Goal: Task Accomplishment & Management: Use online tool/utility

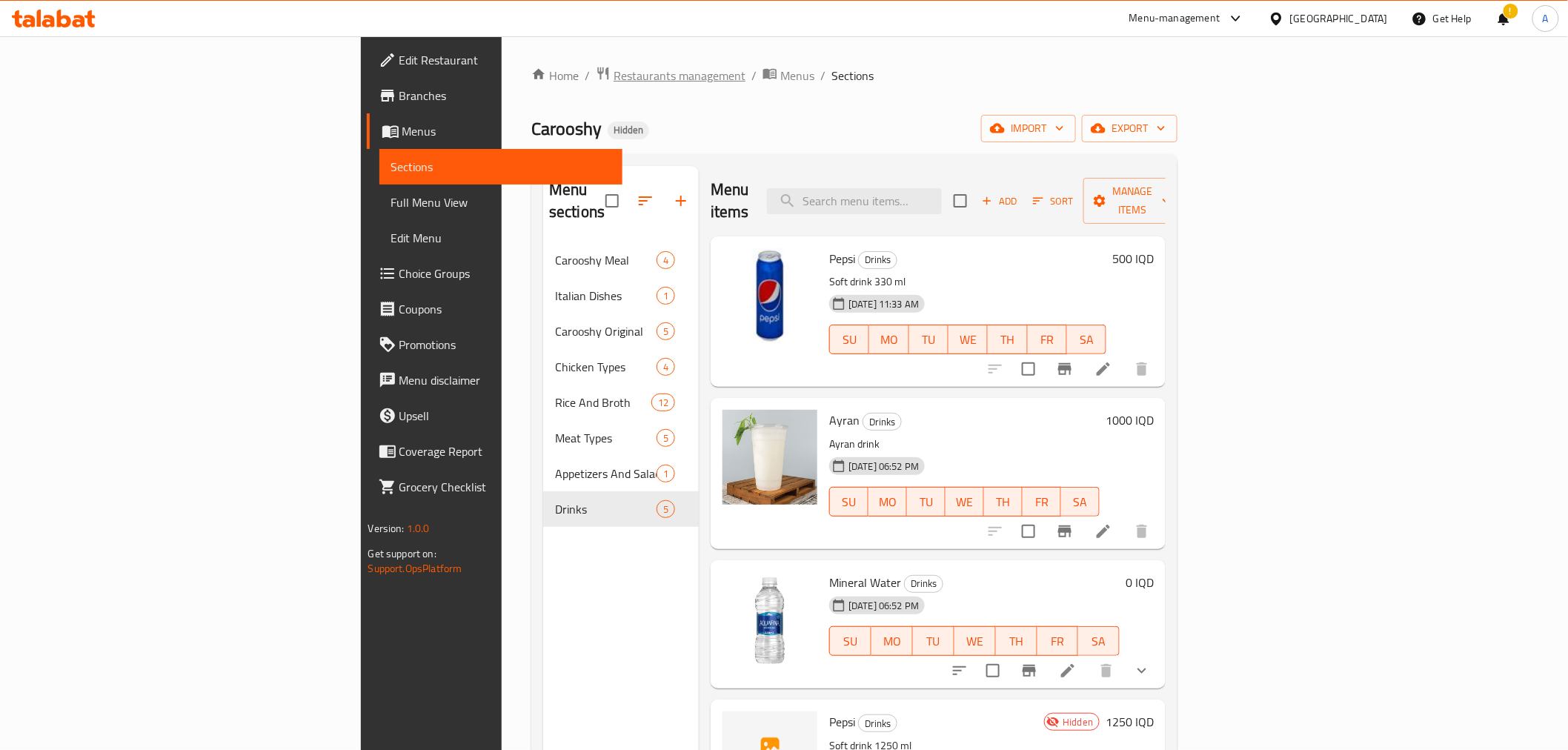
click at [614, 70] on span "Restaurants management" at bounding box center [679, 75] width 132 height 18
click at [532, 146] on div "Home / Restaurants management / Menus / Sections Carooshy Hidden import export …" at bounding box center [854, 497] width 646 height 861
click at [532, 135] on span "Carooshy" at bounding box center [567, 128] width 70 height 33
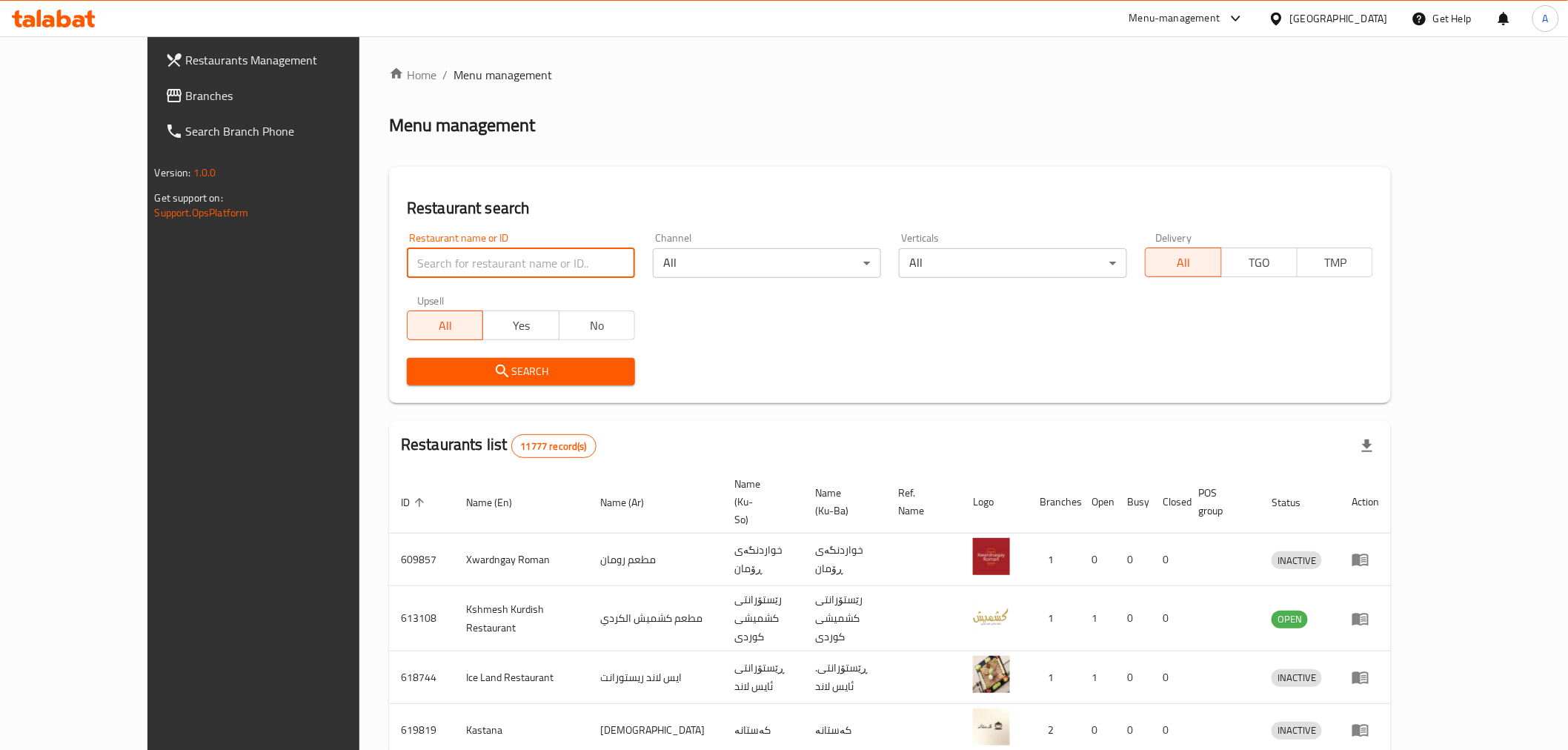
click at [406, 275] on input "search" at bounding box center [521, 263] width 228 height 29
paste input "675380"
type input "675380"
click button "Search" at bounding box center [521, 371] width 228 height 28
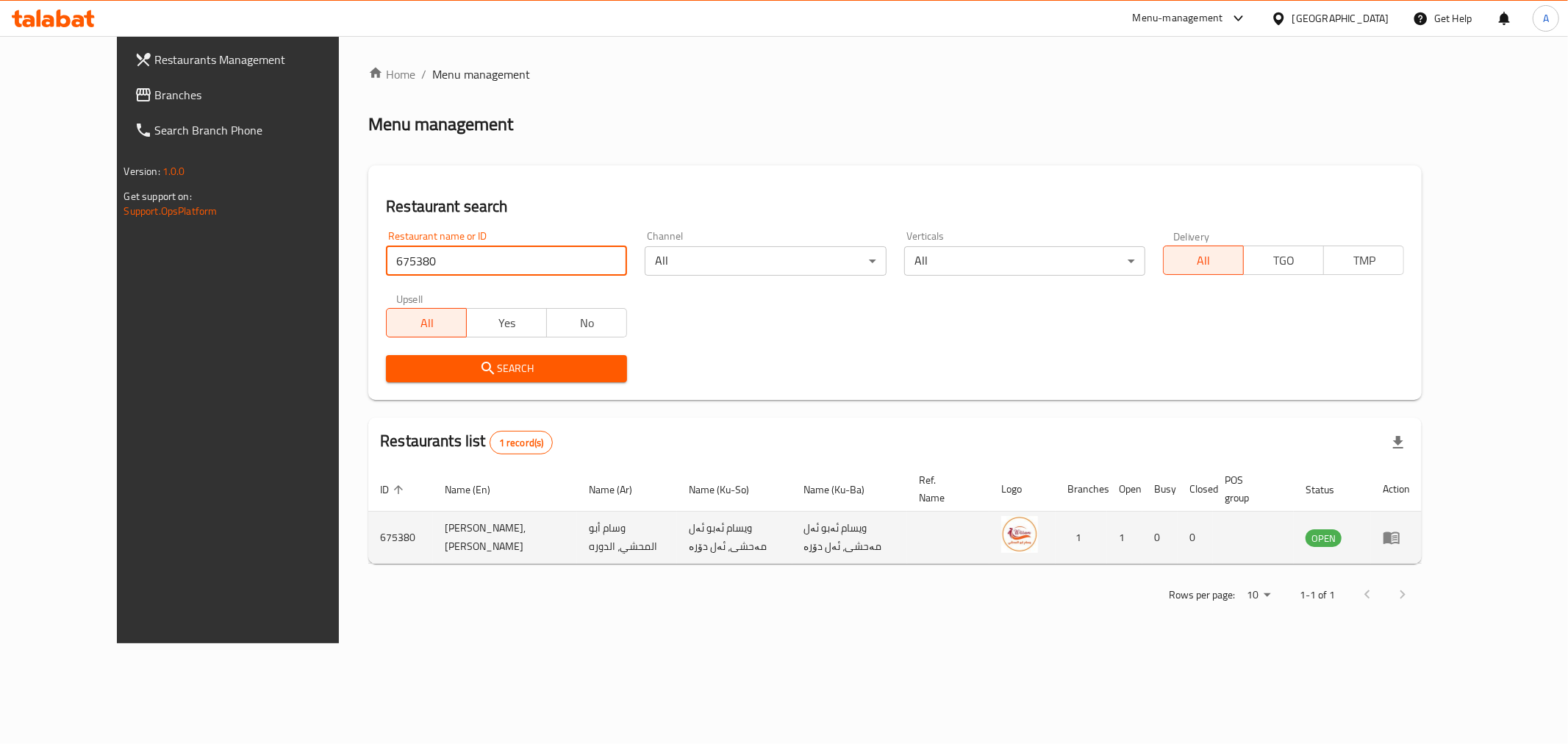
click at [1400, 532] on icon "enhanced table" at bounding box center [1392, 538] width 16 height 13
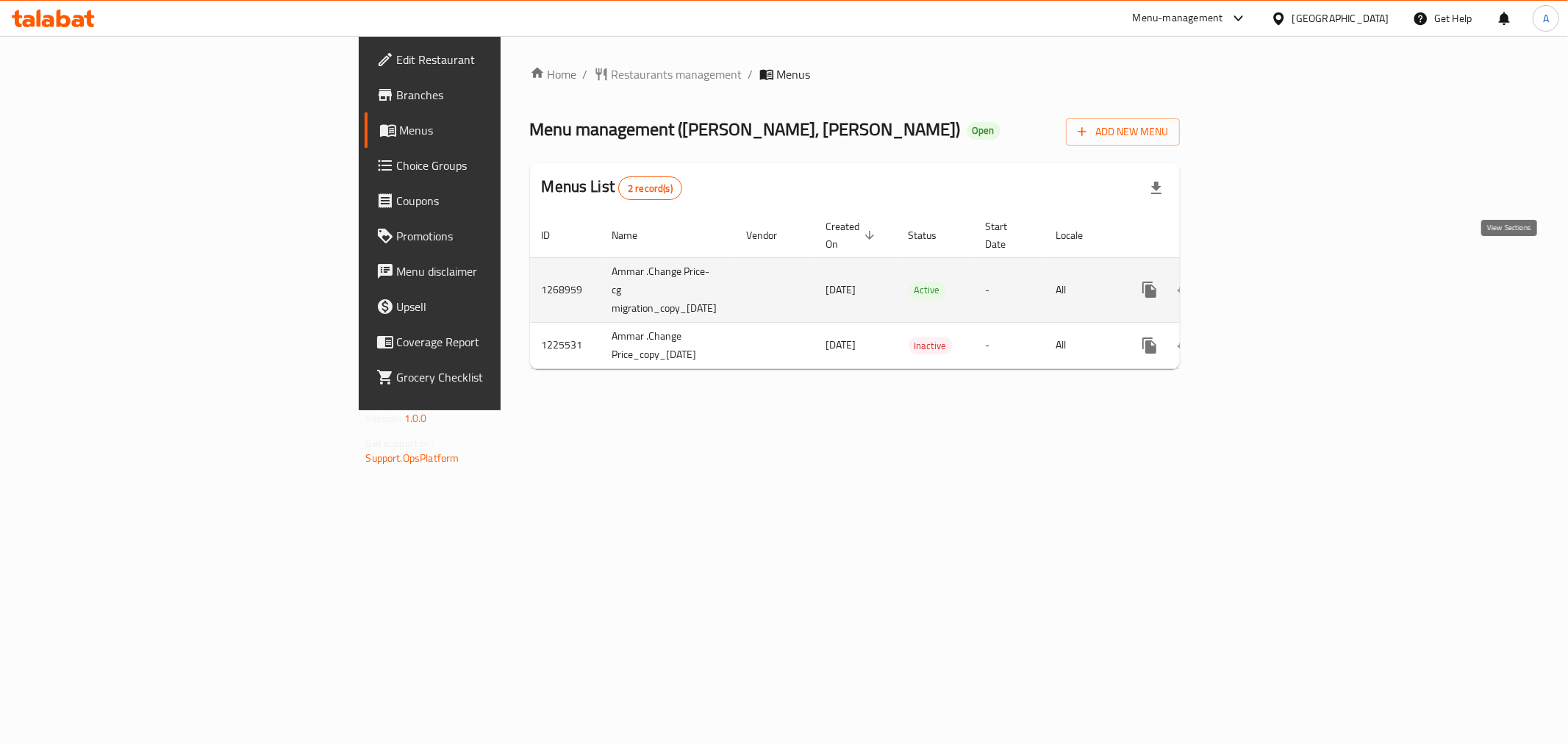
click at [1264, 281] on icon "enhanced table" at bounding box center [1255, 289] width 17 height 17
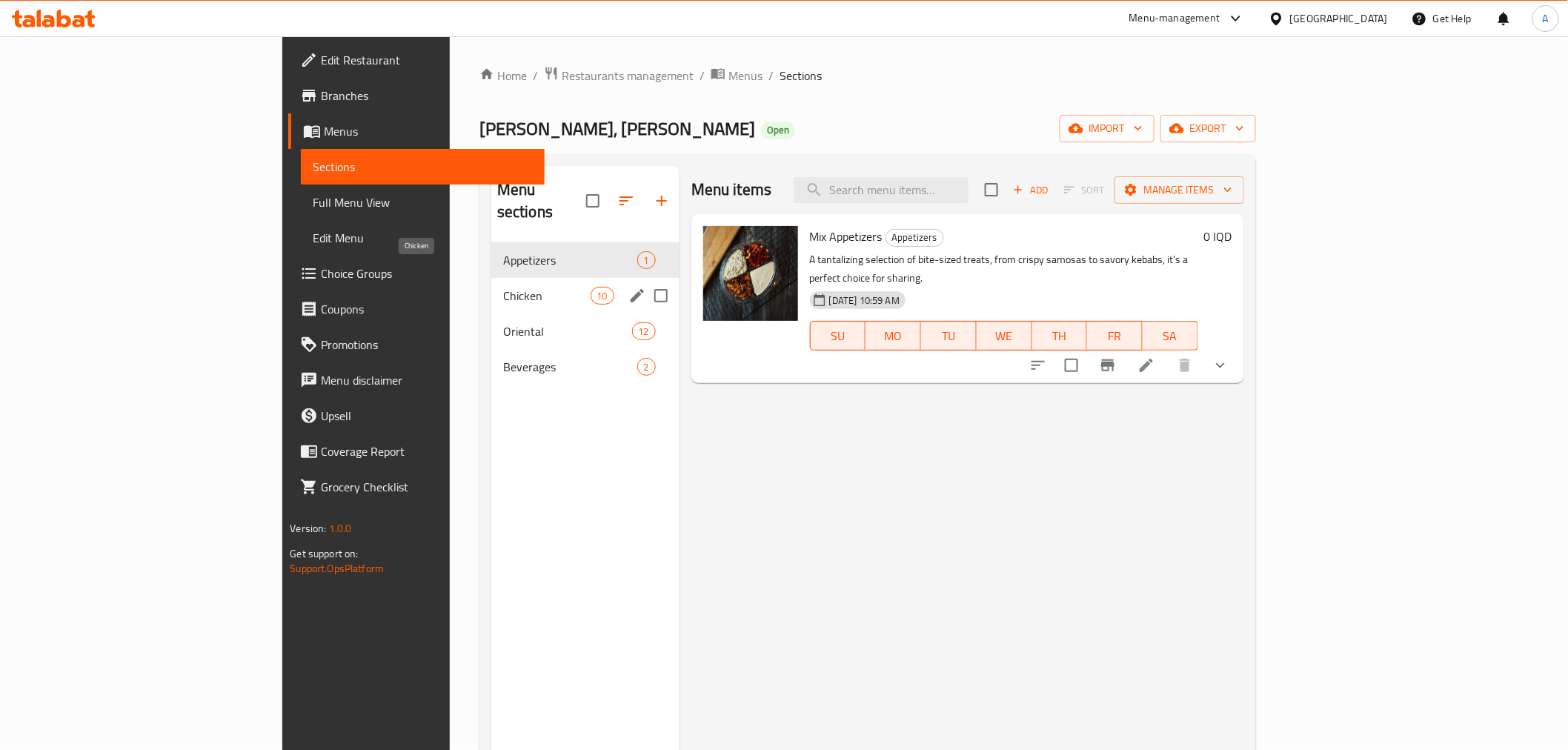
click at [503, 287] on span "Chicken" at bounding box center [546, 295] width 88 height 18
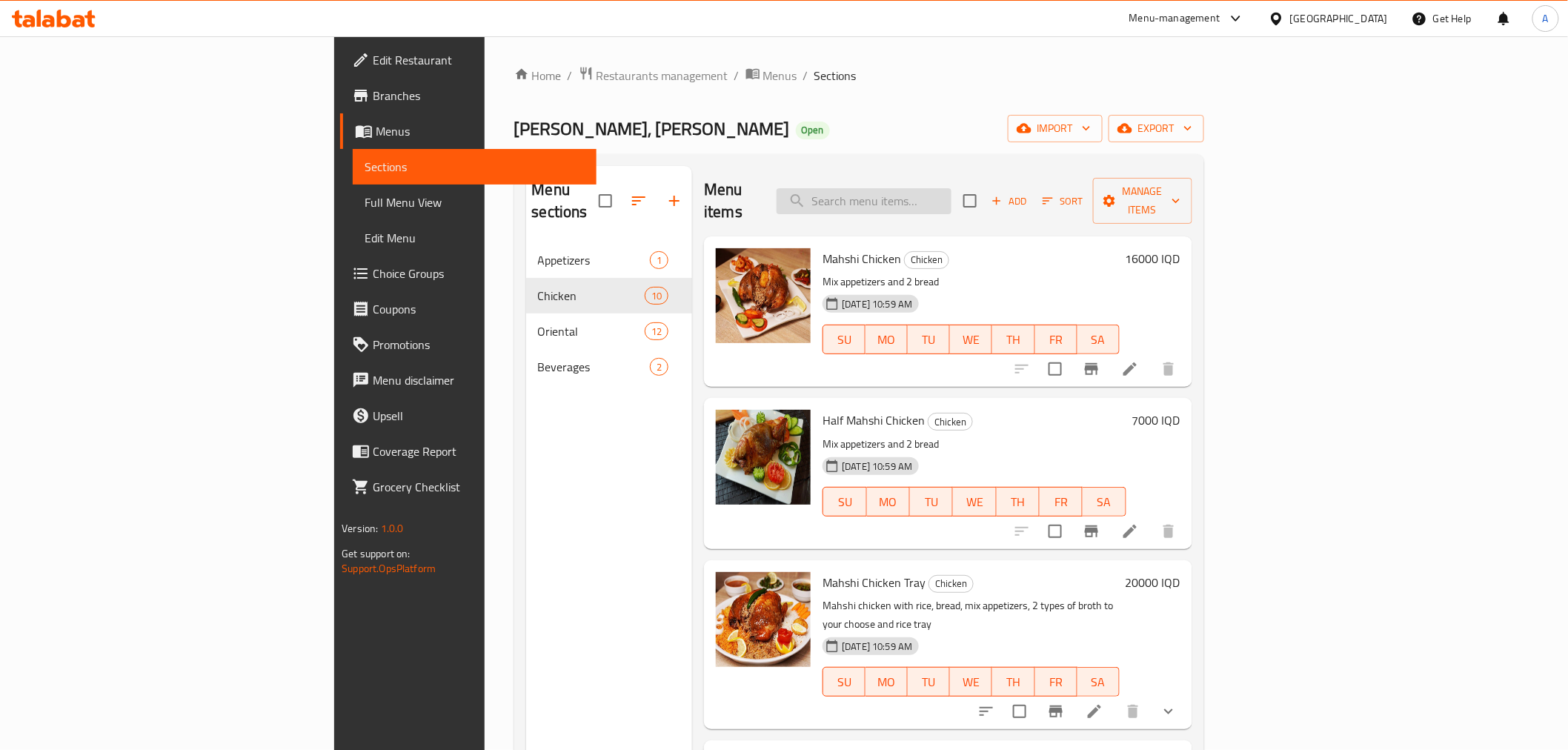
click at [943, 188] on input "search" at bounding box center [864, 201] width 175 height 26
type input "]"
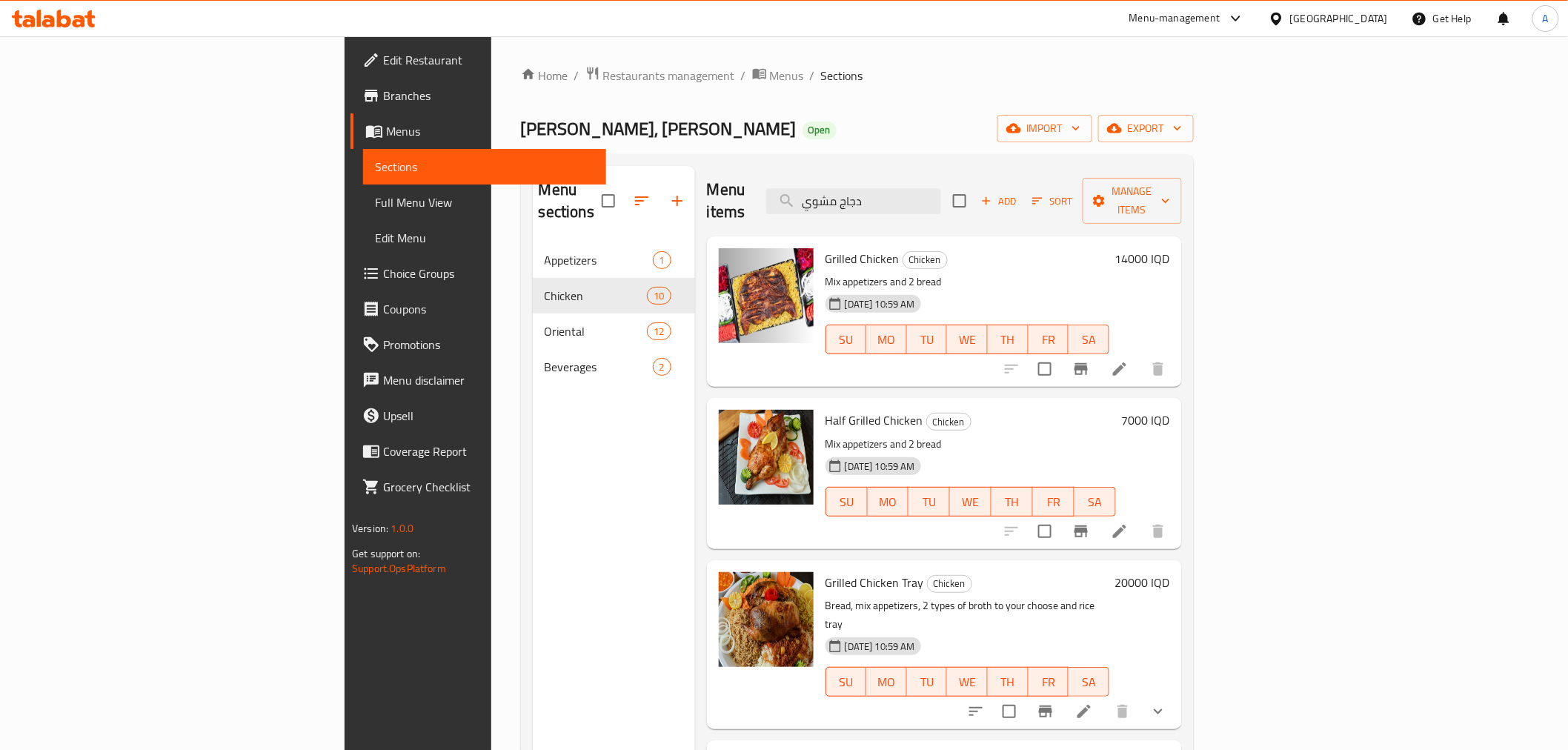
type input "دجاج مشوي"
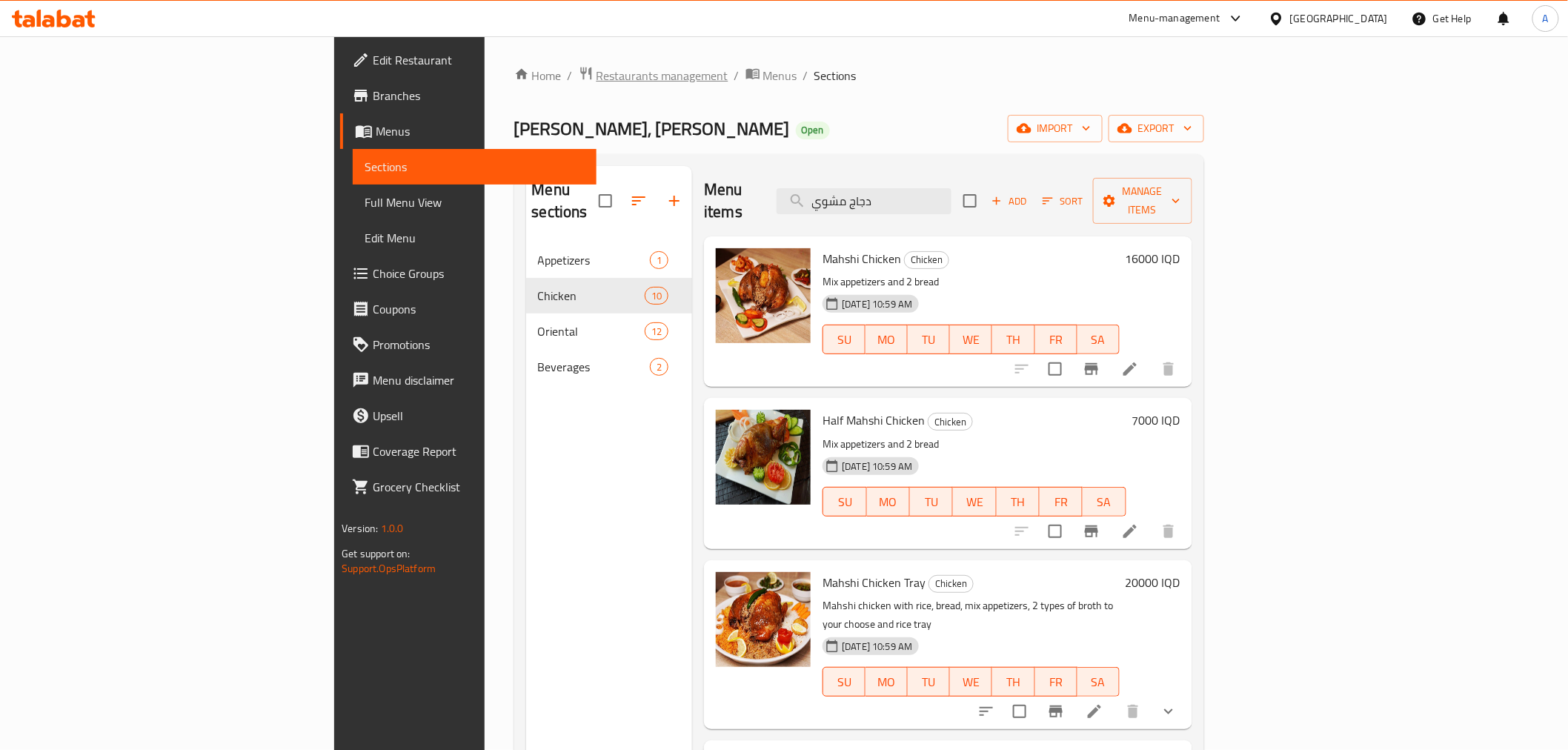
click at [596, 76] on span "Restaurants management" at bounding box center [661, 75] width 132 height 18
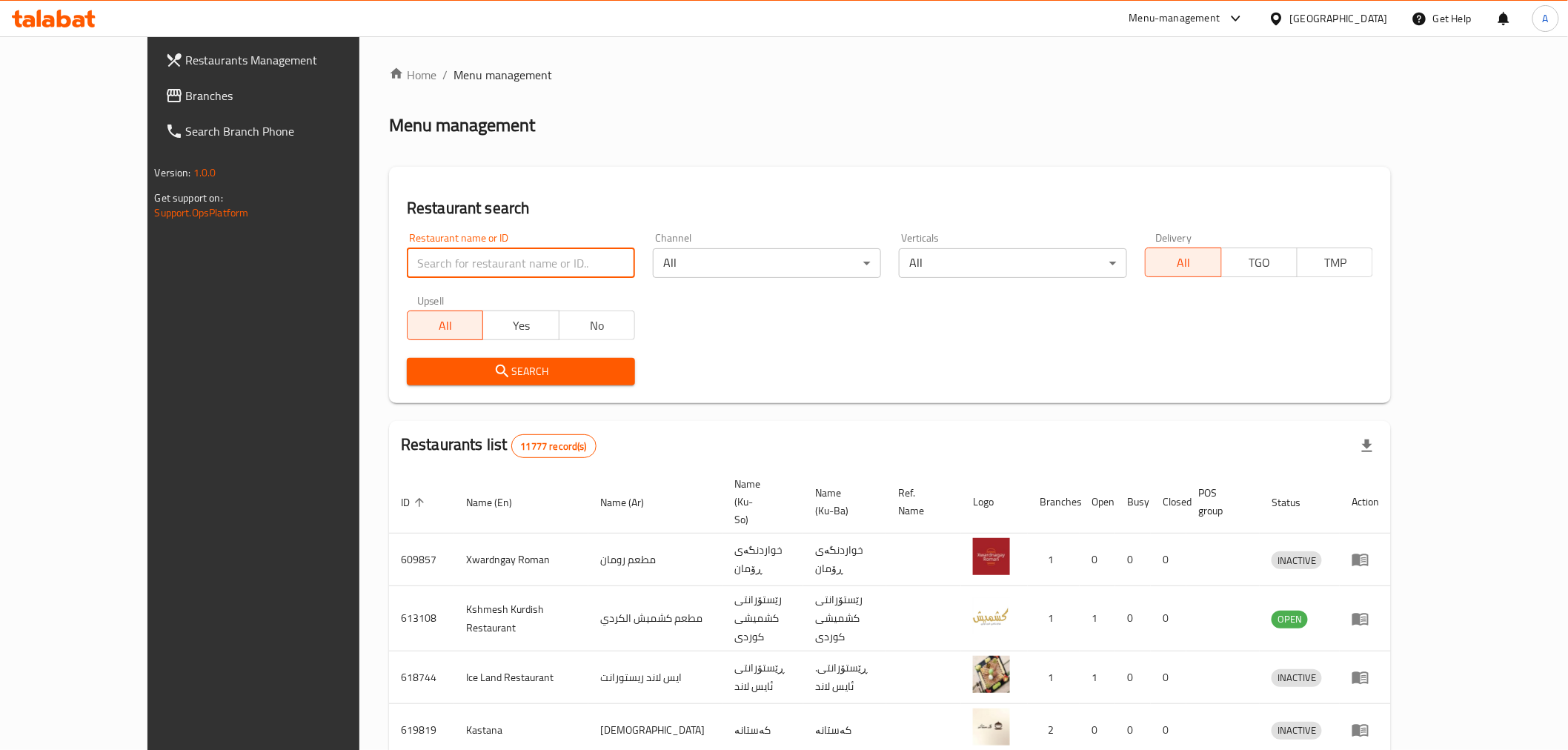
click at [479, 263] on input "search" at bounding box center [521, 263] width 228 height 29
paste input "685021"
type input "685021"
click button "Search" at bounding box center [521, 371] width 228 height 28
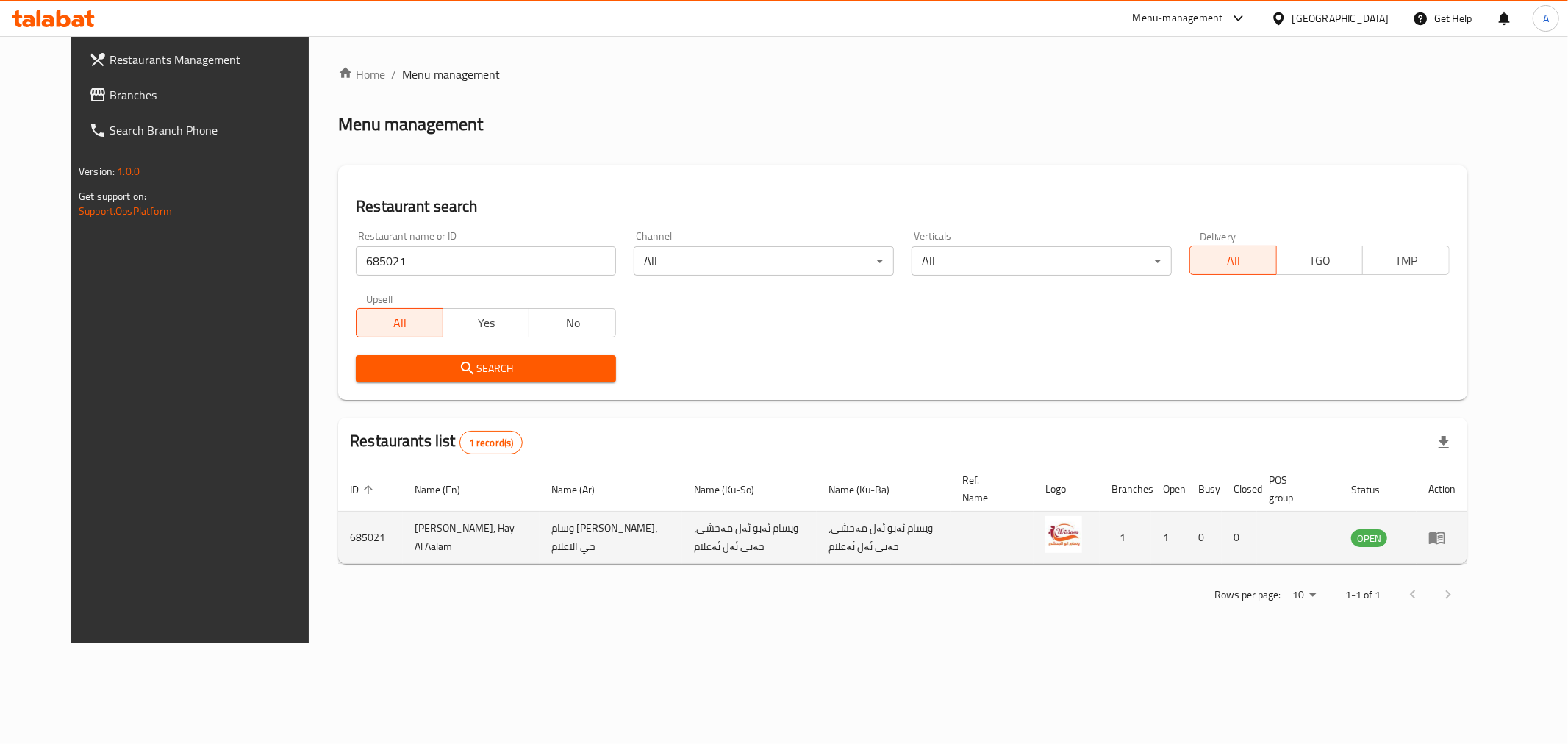
click at [1456, 531] on link "enhanced table" at bounding box center [1442, 537] width 27 height 17
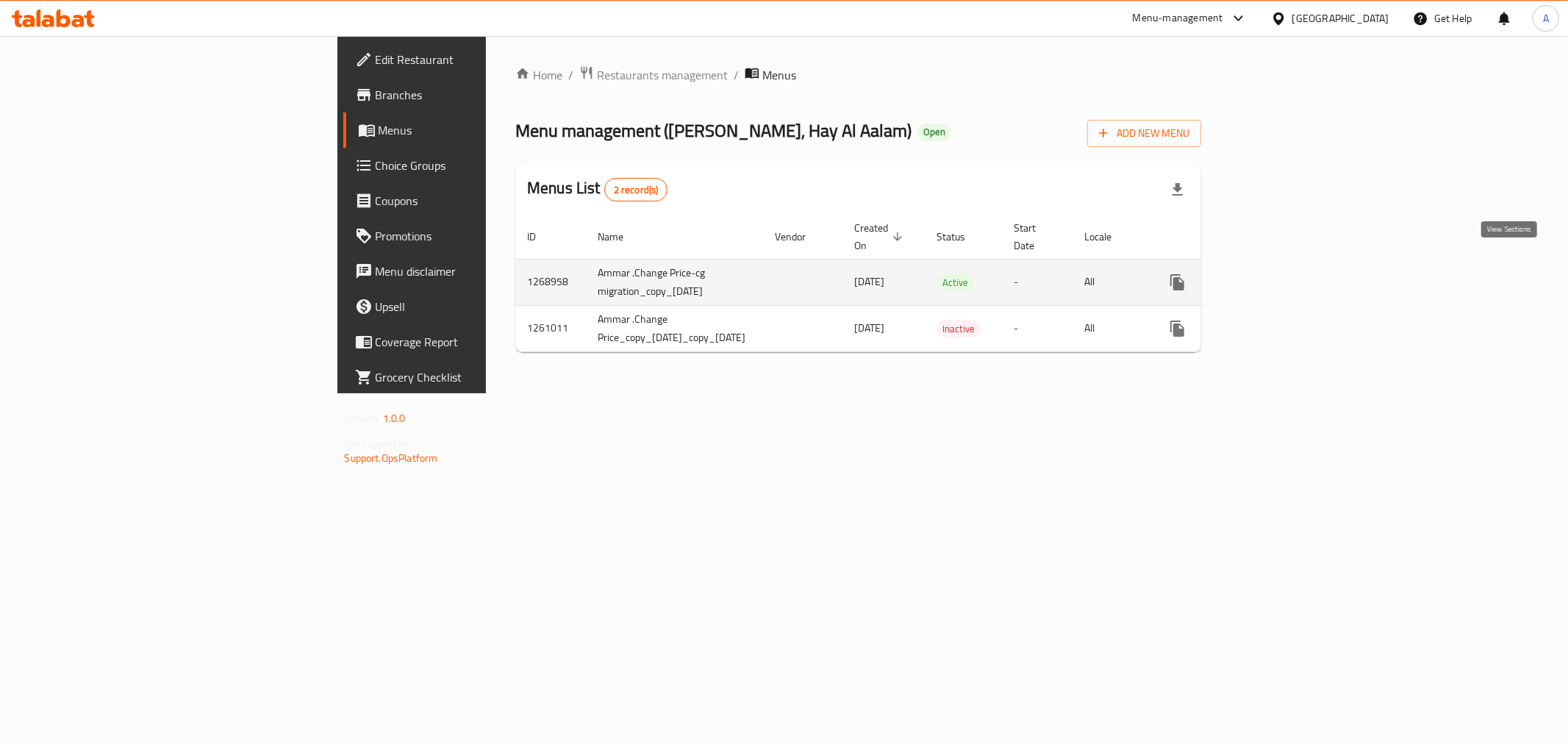
click at [1301, 275] on link "enhanced table" at bounding box center [1284, 282] width 36 height 36
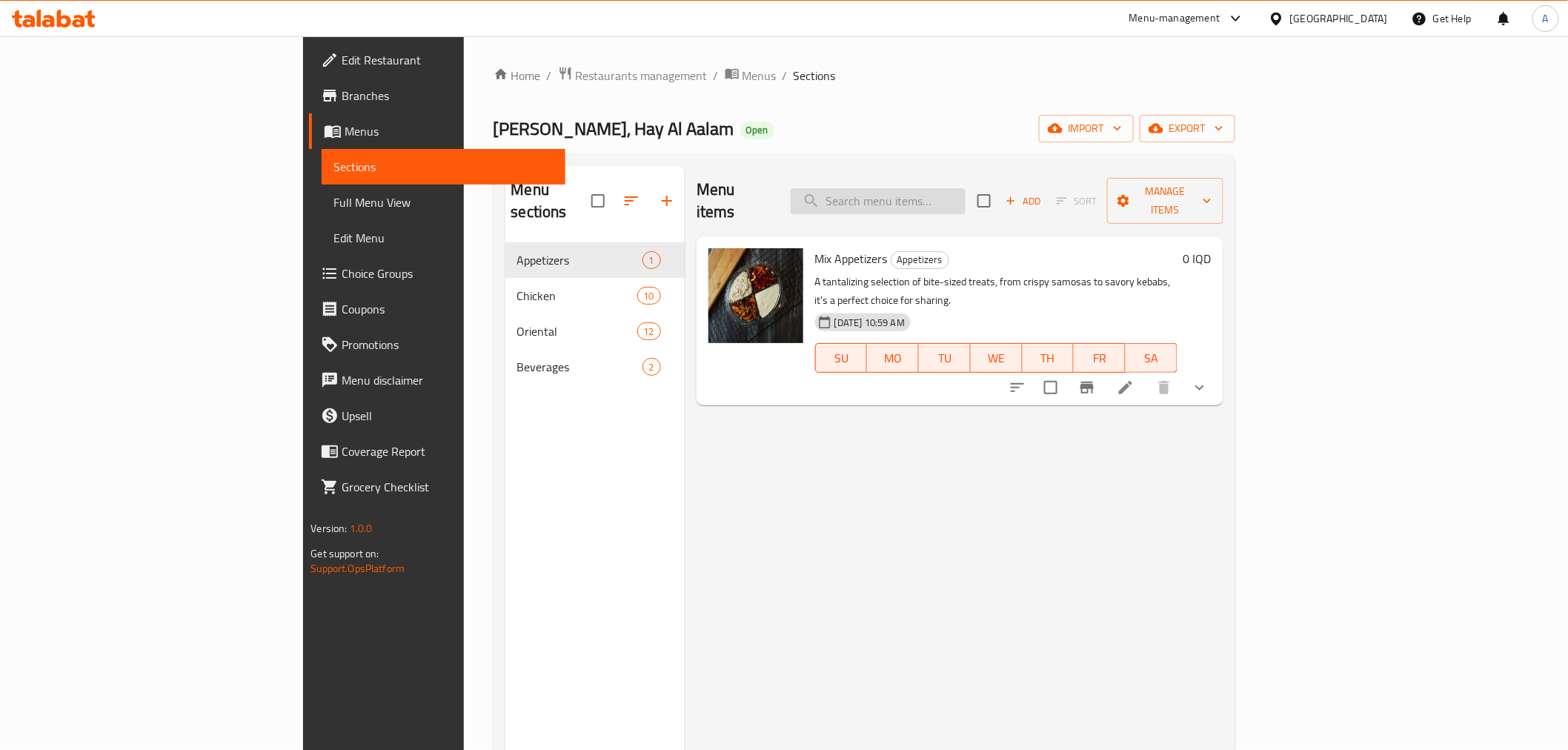
click at [965, 191] on input "search" at bounding box center [878, 201] width 175 height 26
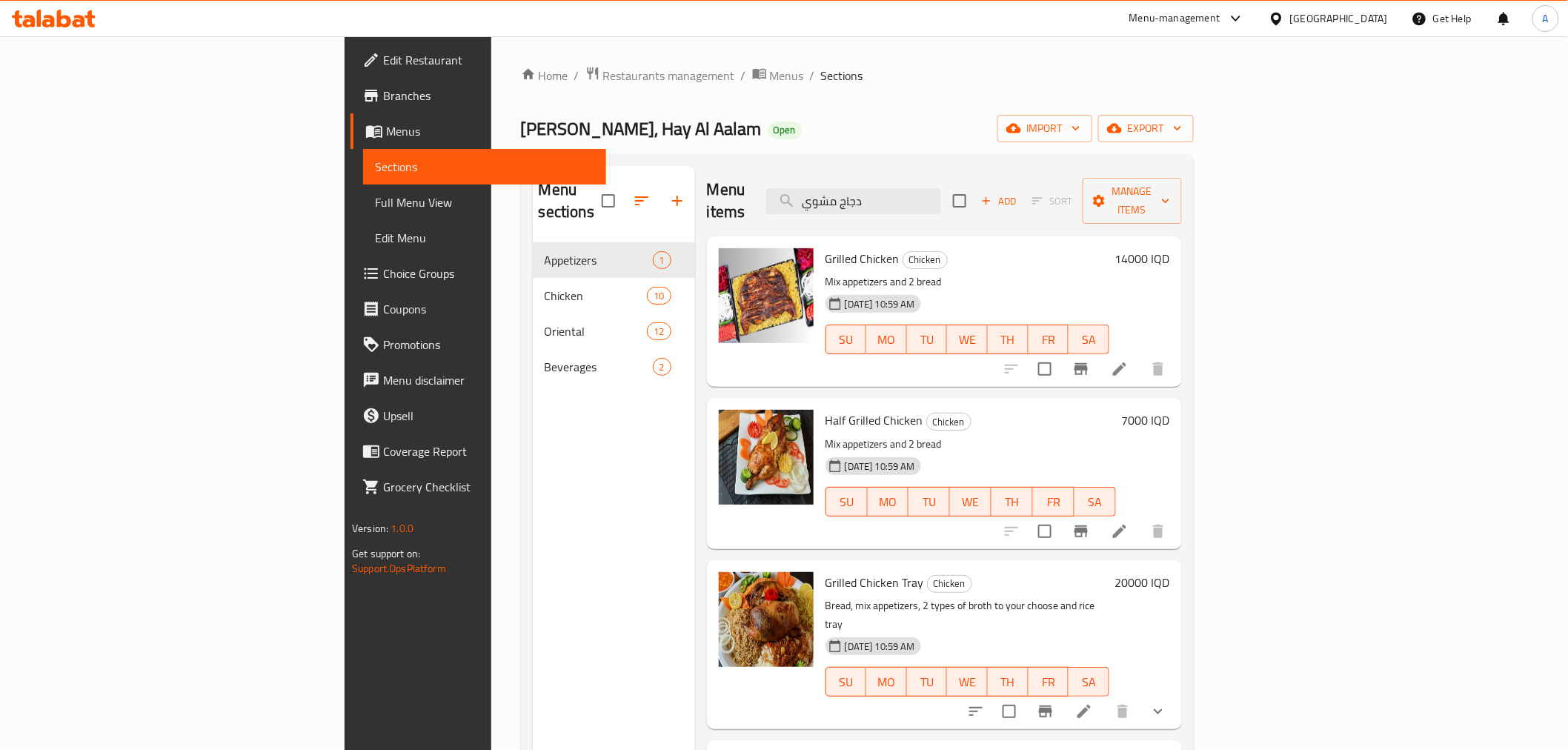
type input "دجاج مشوي"
